Goal: Obtain resource: Obtain resource

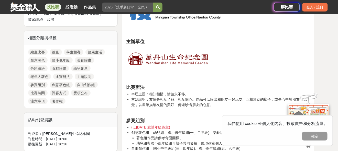
scroll to position [230, 0]
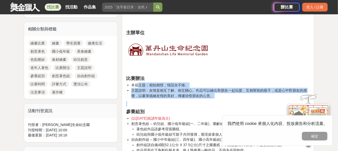
drag, startPoint x: 140, startPoint y: 85, endPoint x: 222, endPoint y: 98, distance: 83.3
drag, startPoint x: 143, startPoint y: 85, endPoint x: 201, endPoint y: 98, distance: 59.8
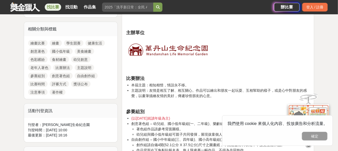
scroll to position [281, 0]
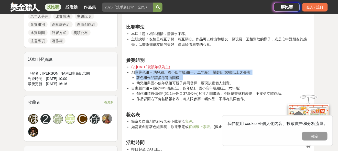
drag, startPoint x: 144, startPoint y: 75, endPoint x: 191, endPoint y: 78, distance: 46.6
click at [191, 78] on li "創意著色組 – 幼兒組、國小低年級組(一、二年級)、樂齡組(60歲以上之長者) 著色組作品請參考背面圖樣。 幼兒組與國小低年級組可親子共同發揮，展現孩童個人創…" at bounding box center [220, 78] width 178 height 16
click at [191, 78] on li "著色組作品請參考背面圖樣。" at bounding box center [222, 77] width 173 height 5
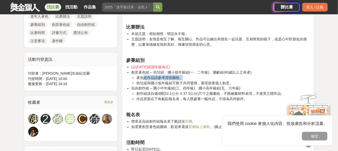
drag, startPoint x: 176, startPoint y: 74, endPoint x: 216, endPoint y: 75, distance: 40.4
click at [216, 75] on li "著色組作品請參考背面圖樣。" at bounding box center [222, 77] width 173 height 5
click at [215, 75] on li "著色組作品請參考背面圖樣。" at bounding box center [222, 77] width 173 height 5
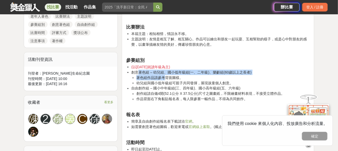
drag, startPoint x: 137, startPoint y: 71, endPoint x: 164, endPoint y: 79, distance: 27.4
click at [164, 79] on li "創意著色組 – 幼兒組、國小低年級組(一、二年級)、樂齡組(60歲以上之長者) 著色組作品請參考背面圖樣。 幼兒組與國小低年級組可親子共同發揮，展現孩童個人創…" at bounding box center [220, 78] width 178 height 16
click at [164, 79] on li "著色組作品請參考背面圖樣。" at bounding box center [222, 77] width 173 height 5
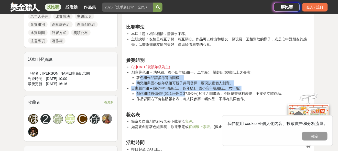
drag, startPoint x: 138, startPoint y: 79, endPoint x: 184, endPoint y: 95, distance: 48.7
click at [184, 95] on ul "(以114年9月就讀年級為主) 創意著色組 – 幼兒組、國小低年級組(一、二年級)、樂齡組(60歲以上之長者) 著色組作品請參考背面圖樣。 幼兒組與國小低年級…" at bounding box center [217, 83] width 183 height 38
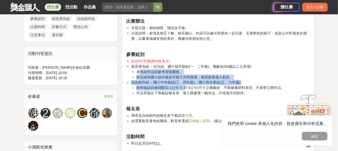
scroll to position [306, 0]
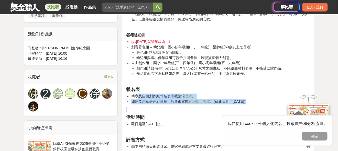
drag, startPoint x: 138, startPoint y: 96, endPoint x: 165, endPoint y: 105, distance: 28.9
click at [165, 105] on div "指導單位 主辦單位 比賽辦法 本屆主題：相知相惜，情誼永不移。 主題說明：友情是相互了解、相互關心。作品可以繪出和朋友一起玩耍、互相幫助的樣子，或是心中對朋友…" at bounding box center [217, 84] width 183 height 429
drag, startPoint x: 135, startPoint y: 95, endPoint x: 163, endPoint y: 104, distance: 29.6
click at [163, 104] on ul "簡章及自由創作組報名表下載請洽 官網 。 如需要創意著色組圖稿，歡迎來電或 官網線上索取 。(截止日期：114年12月10日)" at bounding box center [217, 99] width 183 height 11
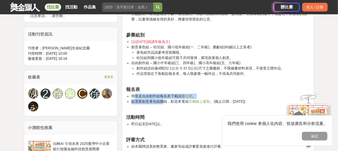
click at [163, 104] on li "如需要創意著色組圖稿，歡迎來電或 官網線上索取 。(截止日期：114年12月10日)" at bounding box center [220, 101] width 178 height 5
drag, startPoint x: 151, startPoint y: 97, endPoint x: 177, endPoint y: 103, distance: 26.3
click at [177, 103] on ul "簡章及自由創作組報名表下載請洽 官網 。 如需要創意著色組圖稿，歡迎來電或 官網線上索取 。(截止日期：114年12月10日)" at bounding box center [217, 99] width 183 height 11
click at [177, 103] on li "如需要創意著色組圖稿，歡迎來電或 官網線上索取 。(截止日期：114年12月10日)" at bounding box center [220, 101] width 178 height 5
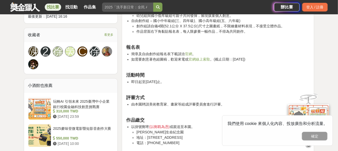
scroll to position [358, 0]
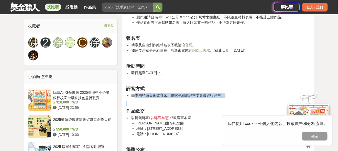
drag, startPoint x: 135, startPoint y: 94, endPoint x: 214, endPoint y: 98, distance: 79.8
click at [214, 98] on div "指導單位 主辦單位 比賽辦法 本屆主題：相知相惜，情誼永不移。 主題說明：友情是相互了解、相互關心。作品可以繪出和朋友一起玩耍、互相幫助的樣子，或是心中對朋友…" at bounding box center [217, 33] width 183 height 429
click at [217, 99] on div "指導單位 主辦單位 比賽辦法 本屆主題：相知相惜，情誼永不移。 主題說明：友情是相互了解、相互關心。作品可以繪出和朋友一起玩耍、互相幫助的樣子，或是心中對朋友…" at bounding box center [217, 33] width 183 height 429
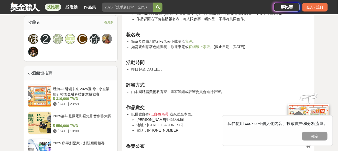
scroll to position [383, 0]
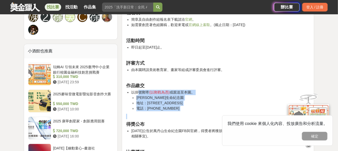
drag, startPoint x: 141, startPoint y: 93, endPoint x: 194, endPoint y: 111, distance: 56.2
click at [193, 111] on div "指導單位 主辦單位 比賽辦法 本屆主題：相知相惜，情誼永不移。 主題說明：友情是相互了解、相互關心。作品可以繪出和朋友一起玩耍、互相幫助的樣子，或是心中對朋友…" at bounding box center [217, 7] width 183 height 429
click at [194, 111] on div "指導單位 主辦單位 比賽辦法 本屆主題：相知相惜，情誼永不移。 主題說明：友情是相互了解、相互關心。作品可以繪出和朋友一起玩耍、互相幫助的樣子，或是心中對朋友…" at bounding box center [217, 7] width 183 height 429
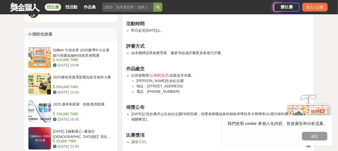
scroll to position [434, 0]
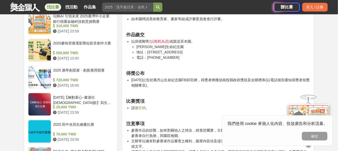
drag, startPoint x: 145, startPoint y: 80, endPoint x: 213, endPoint y: 86, distance: 68.8
click at [213, 86] on li "115年1月19日公告於萬丹山生命紀念園FB與官網，得獎者將獲頒南投縣政府獎狀及全聯禮券(以電話個別通知得獎者領獎相關事宜)。" at bounding box center [220, 82] width 178 height 11
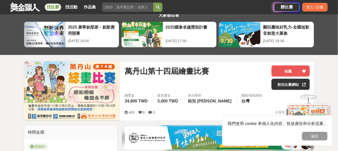
scroll to position [26, 0]
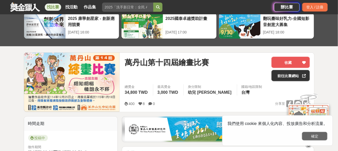
click at [316, 135] on button "確定" at bounding box center [315, 136] width 26 height 9
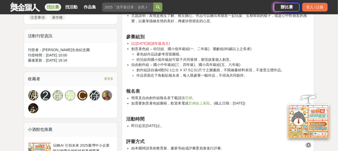
scroll to position [332, 0]
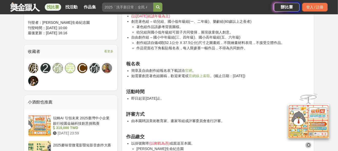
click at [194, 76] on link "官網線上索取" at bounding box center [198, 76] width 21 height 4
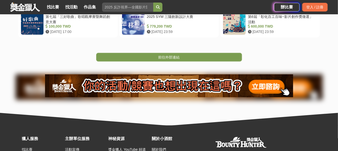
scroll to position [128, 0]
